Goal: Task Accomplishment & Management: Manage account settings

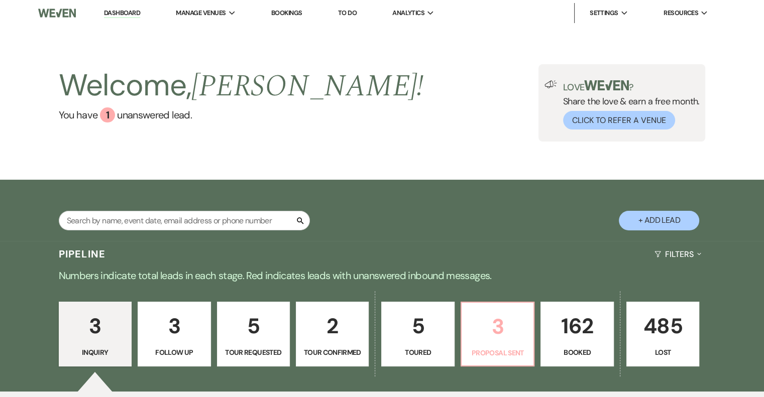
click at [519, 331] on p "3" at bounding box center [498, 327] width 60 height 34
select select "6"
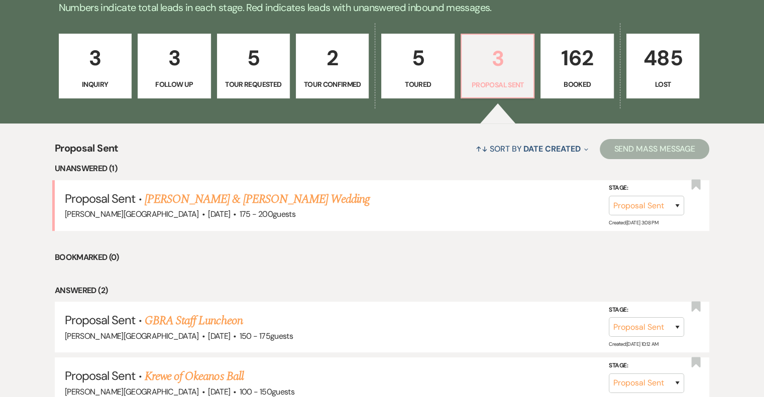
scroll to position [352, 0]
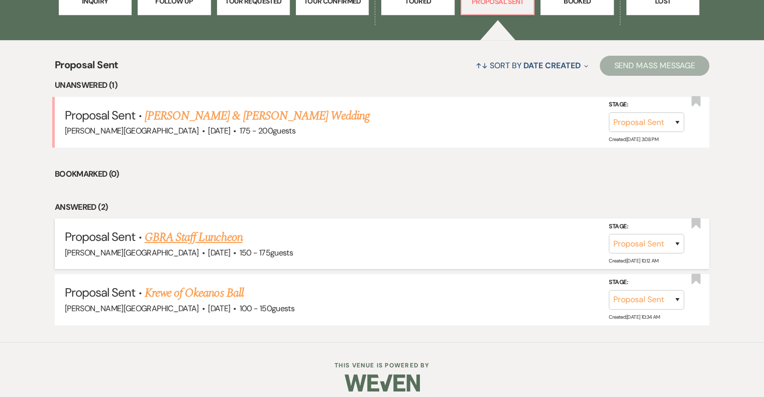
click at [205, 242] on link "GBRA Staff Luncheon" at bounding box center [194, 238] width 98 height 18
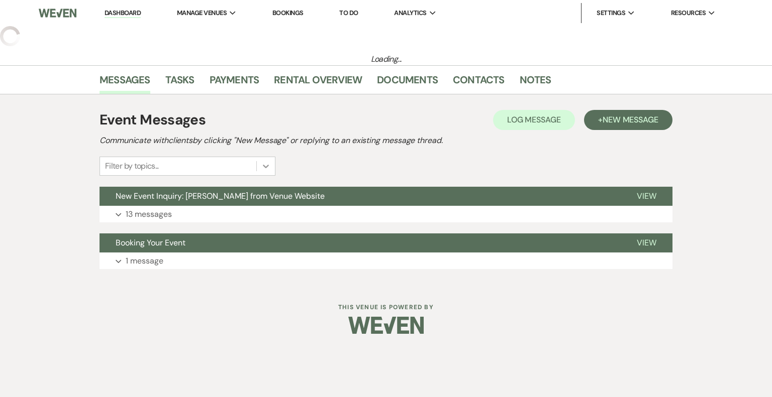
select select "6"
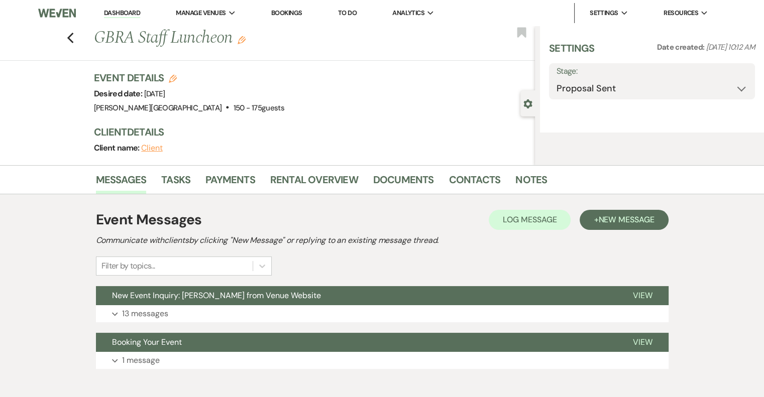
select select "5"
select select "9"
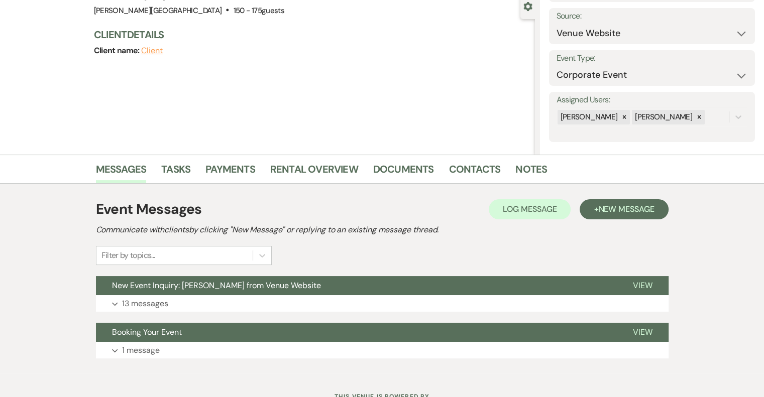
scroll to position [138, 0]
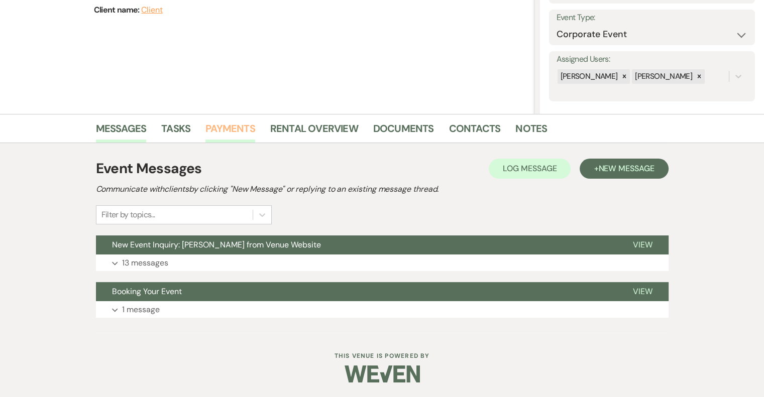
click at [224, 131] on link "Payments" at bounding box center [231, 132] width 50 height 22
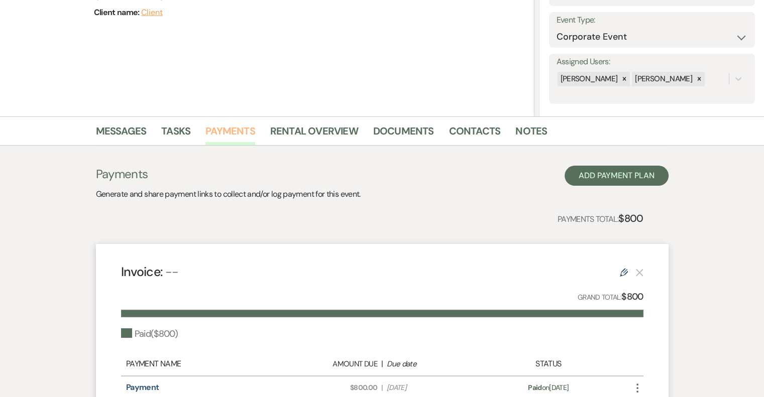
scroll to position [100, 0]
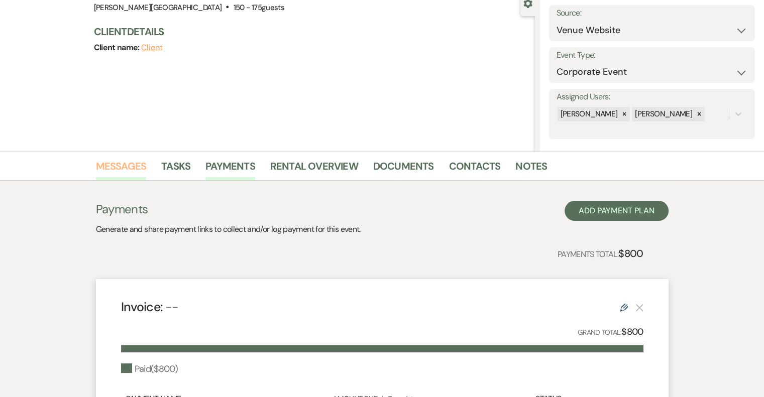
click at [135, 165] on link "Messages" at bounding box center [121, 169] width 51 height 22
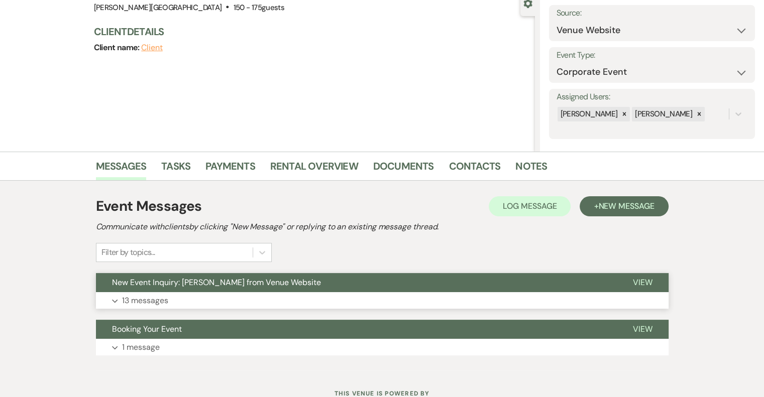
click at [144, 301] on p "13 messages" at bounding box center [145, 300] width 46 height 13
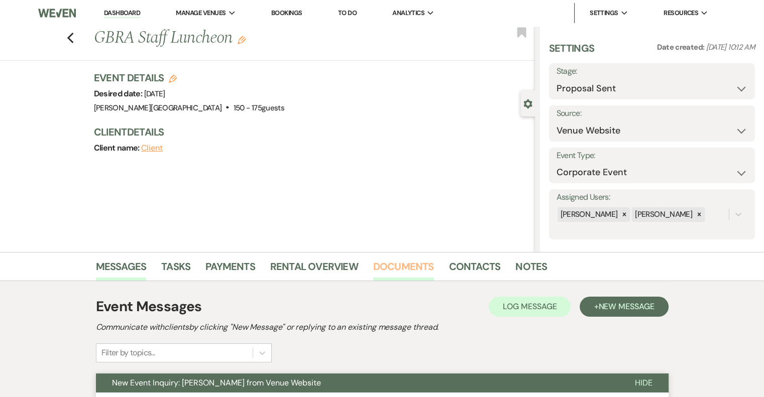
click at [401, 267] on link "Documents" at bounding box center [403, 270] width 61 height 22
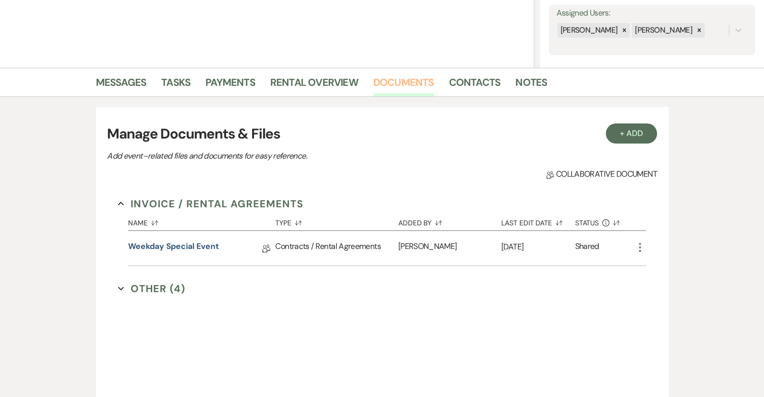
scroll to position [201, 0]
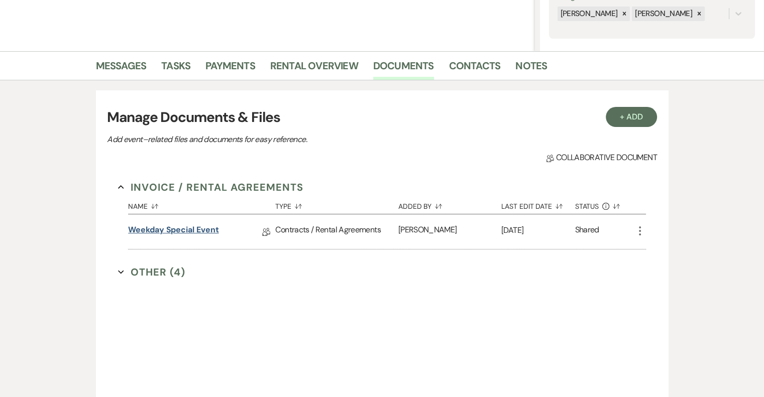
click at [214, 230] on link "Weekday Special Event" at bounding box center [173, 232] width 90 height 16
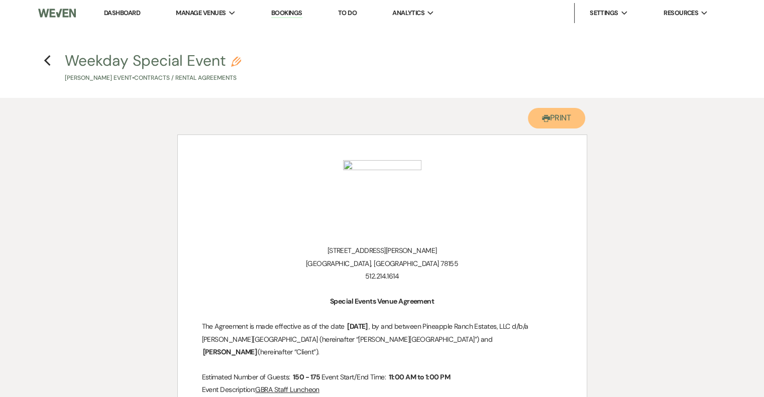
click at [563, 122] on button "Printer Print" at bounding box center [557, 118] width 58 height 21
click at [45, 59] on icon "Previous" at bounding box center [48, 61] width 8 height 12
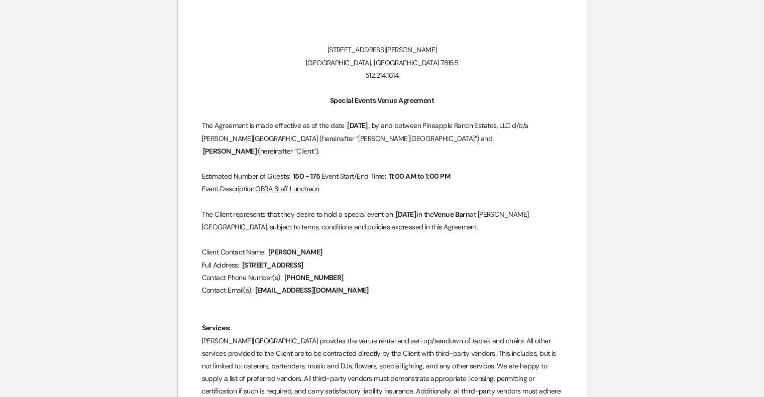
select select "6"
select select "5"
select select "9"
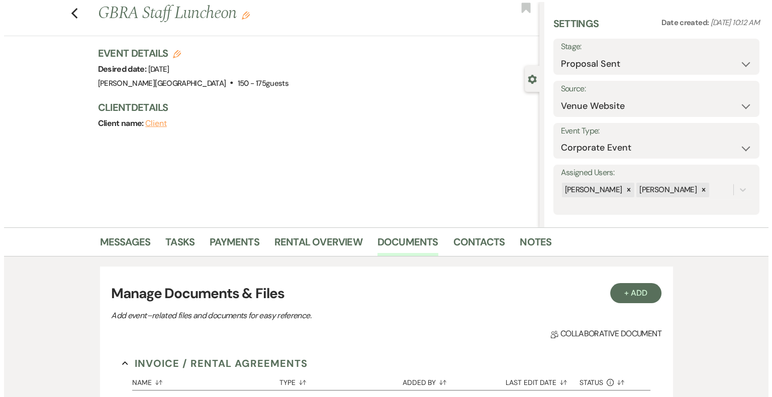
scroll to position [0, 0]
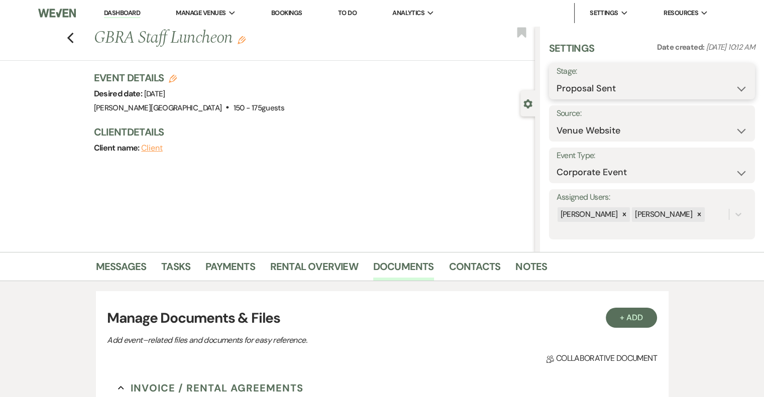
click at [598, 91] on select "Inquiry Follow Up Tour Requested Tour Confirmed Toured Proposal Sent Booked Lost" at bounding box center [652, 89] width 191 height 20
select select "7"
click at [557, 79] on select "Inquiry Follow Up Tour Requested Tour Confirmed Toured Proposal Sent Booked Lost" at bounding box center [652, 89] width 191 height 20
click at [725, 82] on button "Save" at bounding box center [734, 81] width 43 height 20
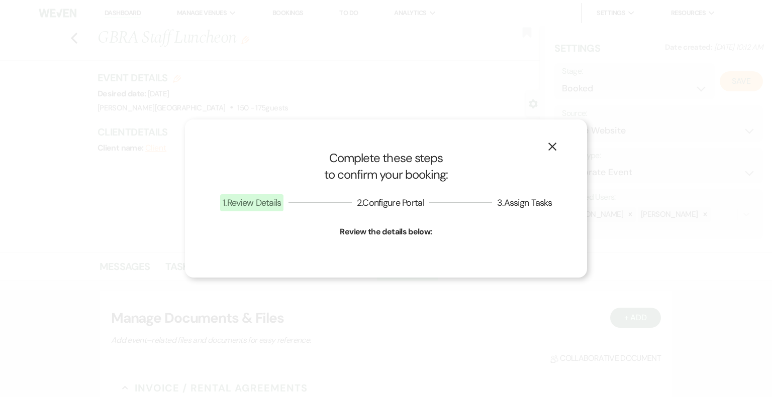
select select "9"
select select "628"
select select "false"
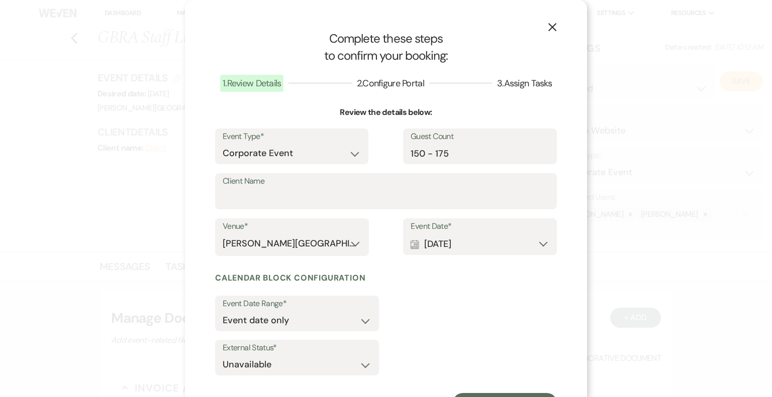
scroll to position [46, 0]
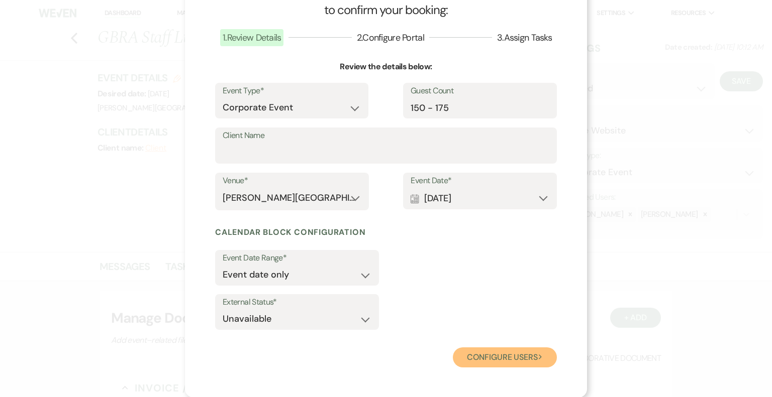
click at [502, 354] on button "Configure users Next" at bounding box center [505, 358] width 104 height 20
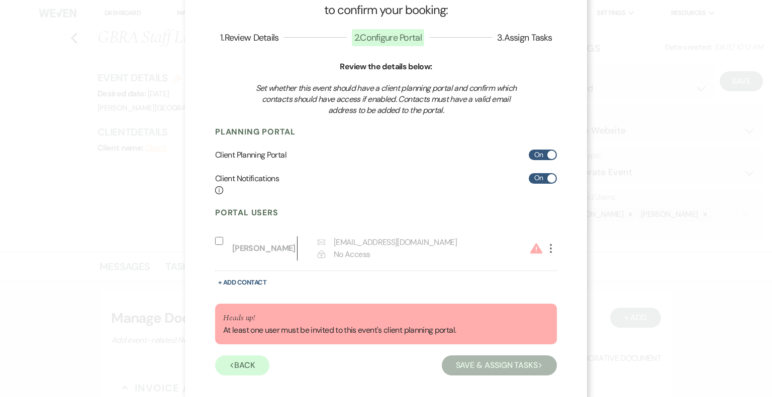
click at [215, 241] on input "Include on Planning Portal" at bounding box center [219, 241] width 8 height 8
select select "6"
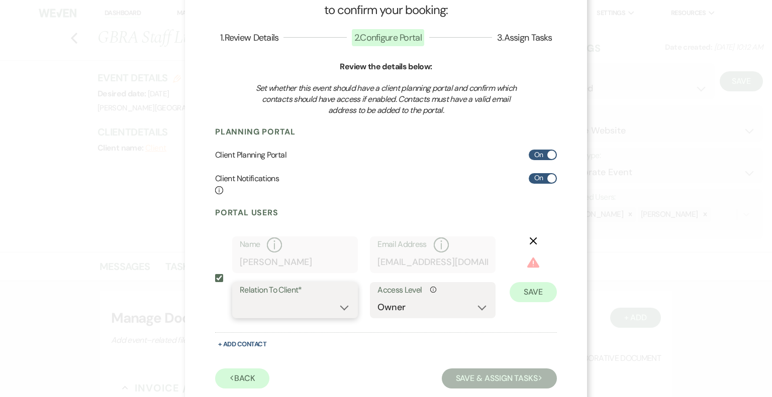
click at [335, 307] on select "Client Event Planner Parent of Client Family Member Friend Other" at bounding box center [295, 308] width 111 height 20
select select "1"
click at [240, 298] on select "Client Event Planner Parent of Client Family Member Friend Other" at bounding box center [295, 308] width 111 height 20
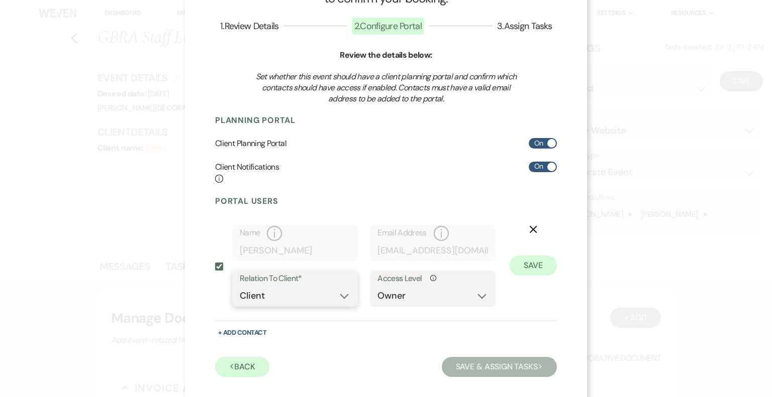
scroll to position [68, 0]
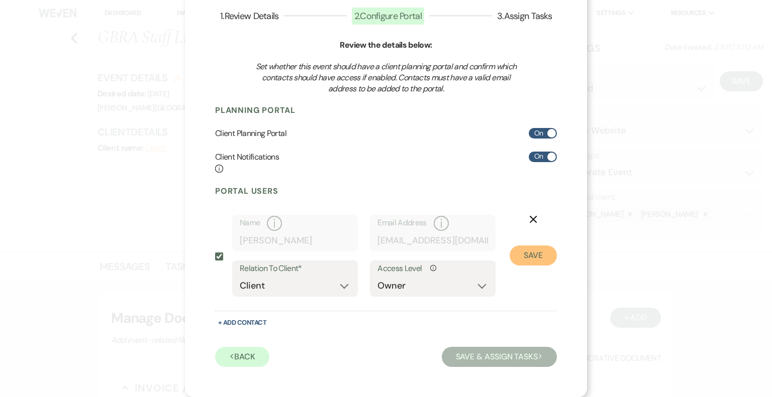
click at [520, 254] on button "Save" at bounding box center [533, 256] width 47 height 20
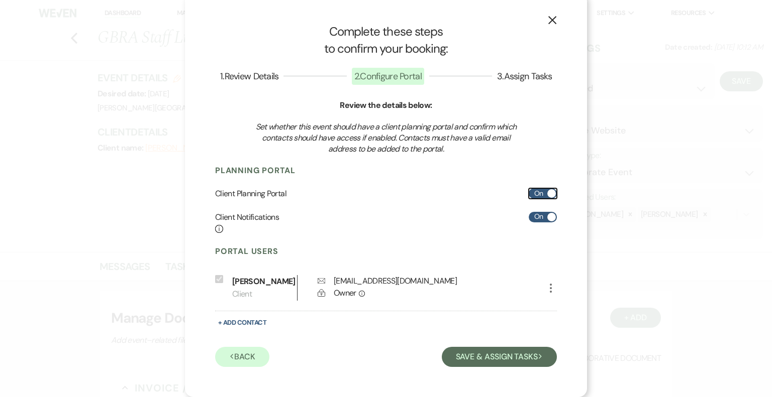
click at [530, 195] on label "On" at bounding box center [543, 193] width 28 height 11
click at [530, 195] on input "On" at bounding box center [543, 193] width 28 height 11
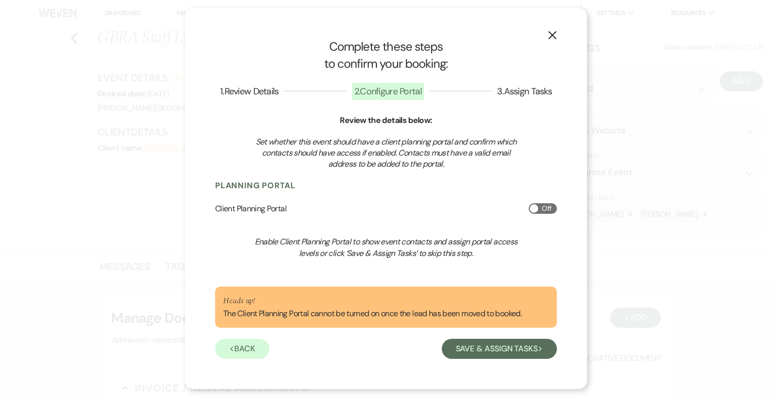
click at [545, 210] on label "Off" at bounding box center [543, 209] width 28 height 11
click at [545, 210] on input "Off" at bounding box center [543, 209] width 28 height 11
checkbox input "true"
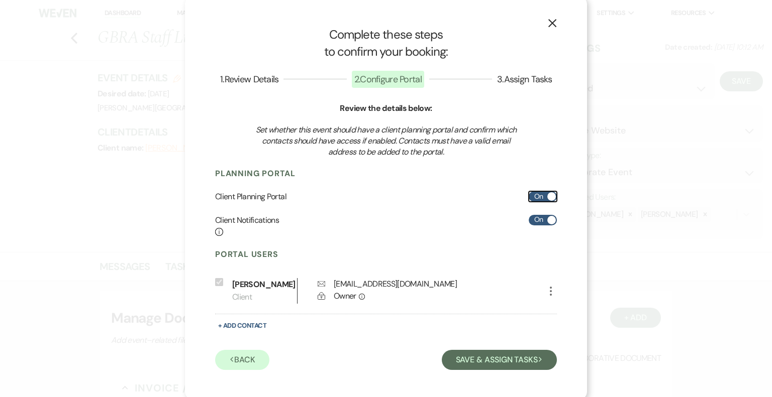
scroll to position [7, 0]
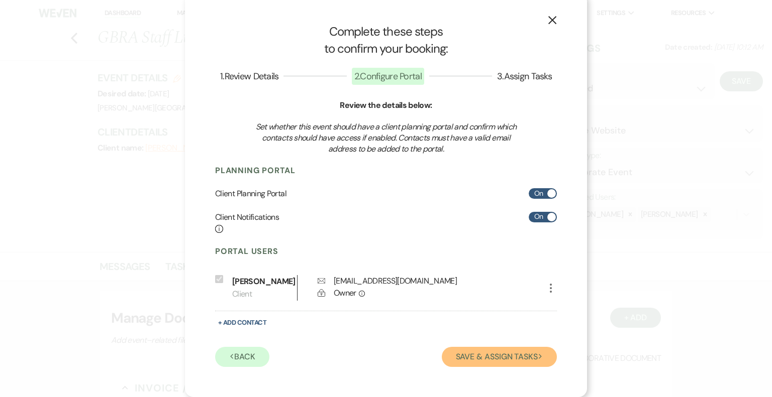
click at [504, 355] on button "Save & Assign Tasks Next" at bounding box center [499, 357] width 115 height 20
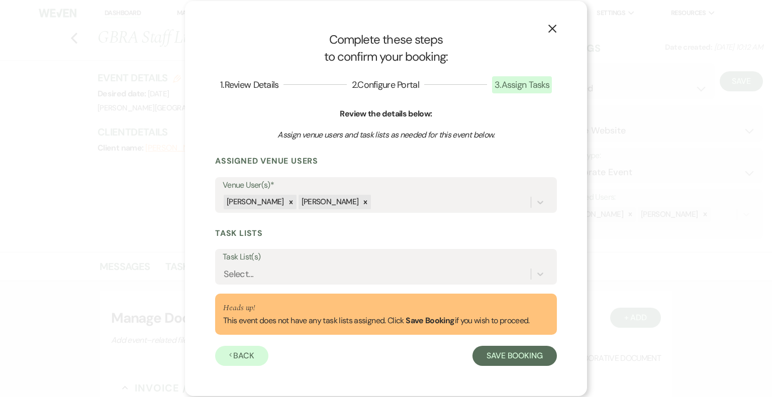
scroll to position [0, 0]
click at [510, 355] on button "Save Booking" at bounding box center [514, 356] width 84 height 20
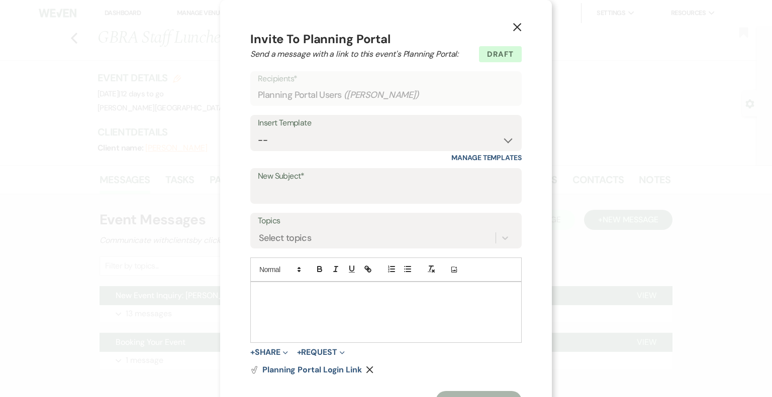
click at [515, 28] on icon "X" at bounding box center [517, 27] width 9 height 9
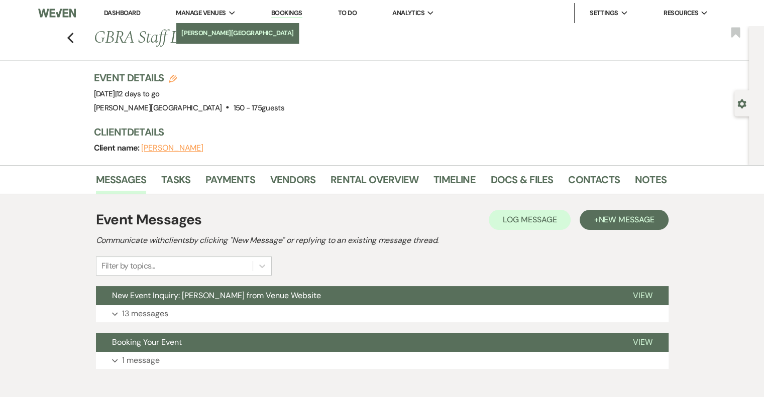
click at [224, 35] on li "[PERSON_NAME][GEOGRAPHIC_DATA]" at bounding box center [237, 33] width 113 height 10
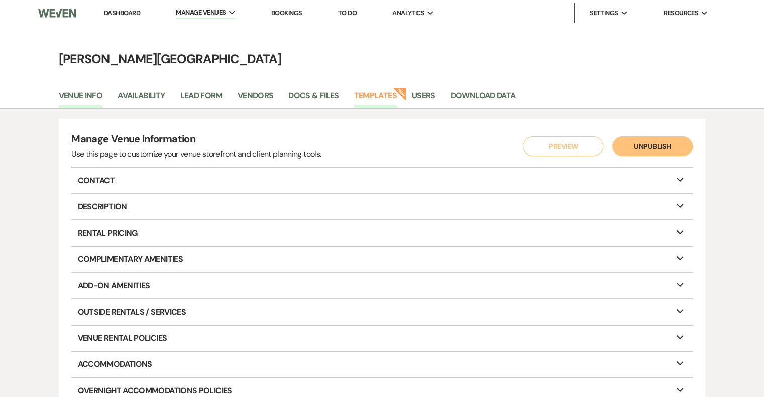
click at [386, 97] on link "Templates" at bounding box center [375, 98] width 43 height 19
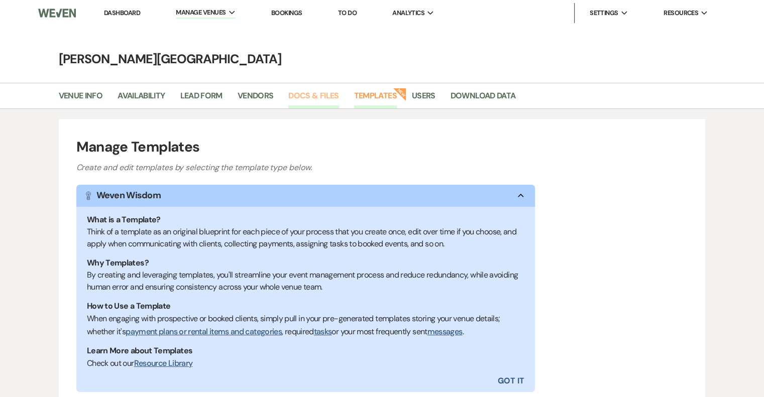
click at [309, 91] on link "Docs & Files" at bounding box center [313, 98] width 50 height 19
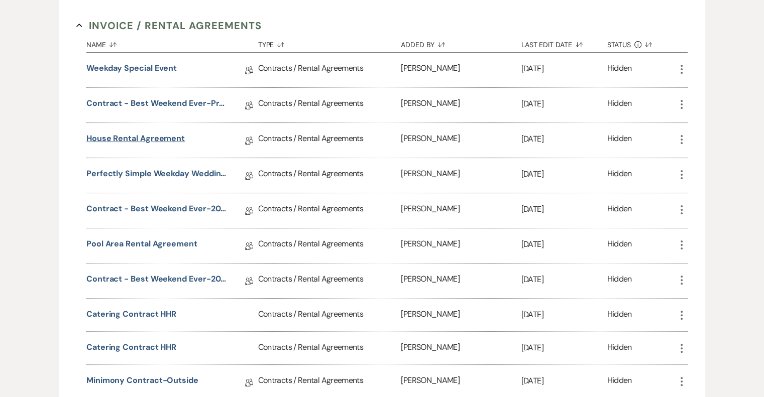
scroll to position [251, 0]
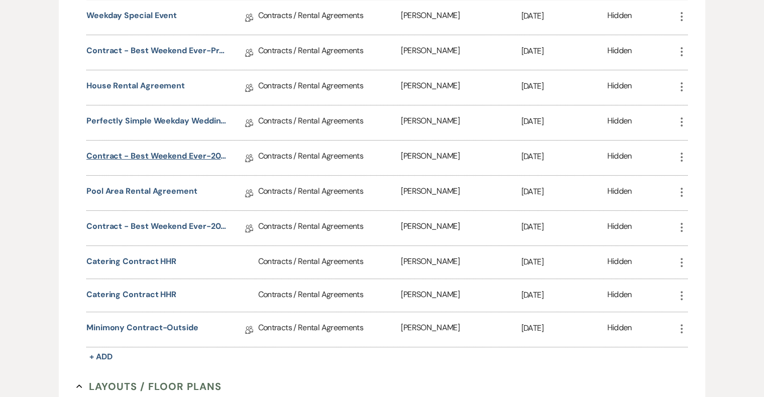
click at [185, 158] on link "Contract - Best Weekend Ever-2025" at bounding box center [157, 158] width 143 height 16
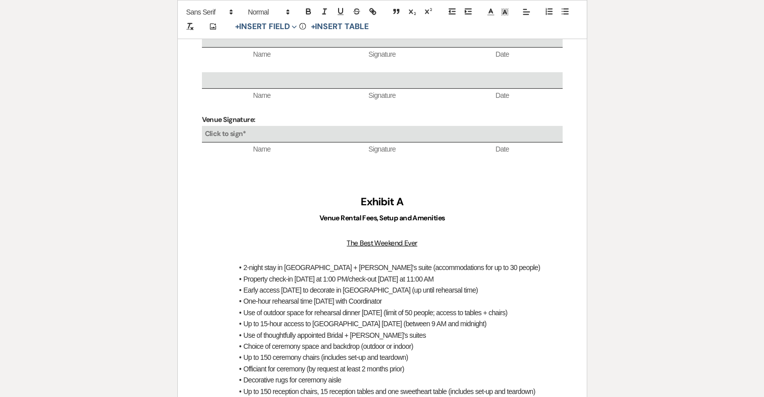
scroll to position [3260, 0]
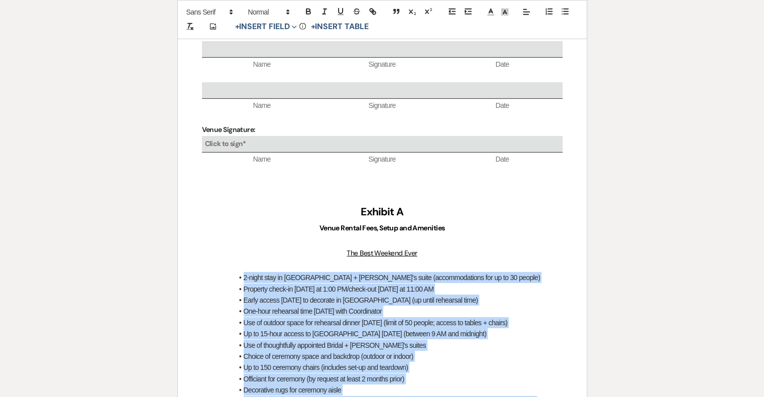
drag, startPoint x: 236, startPoint y: 88, endPoint x: 418, endPoint y: 356, distance: 323.8
copy ul "2-night stay in [GEOGRAPHIC_DATA] + Groom's suite (accommodations for up to 30 …"
